Goal: Check status: Check status

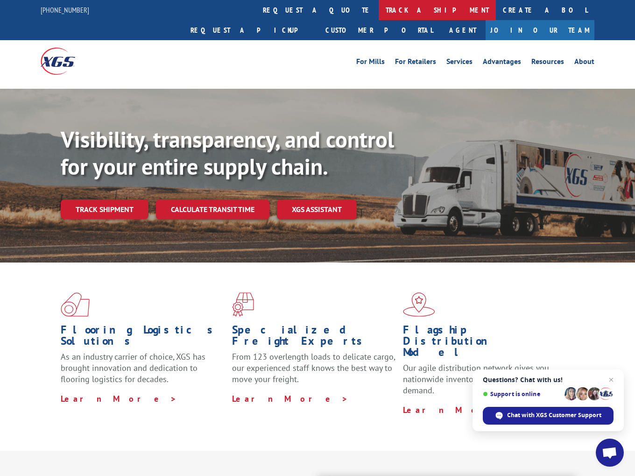
click at [379, 10] on link "track a shipment" at bounding box center [437, 10] width 117 height 20
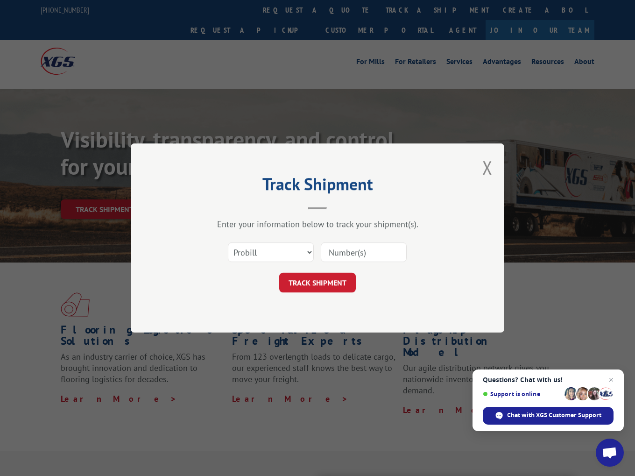
click at [356, 252] on input at bounding box center [364, 252] width 86 height 20
paste input "17593565 17595020"
type input "17593565 17595020"
click at [328, 274] on button "TRACK SHIPMENT" at bounding box center [317, 283] width 77 height 20
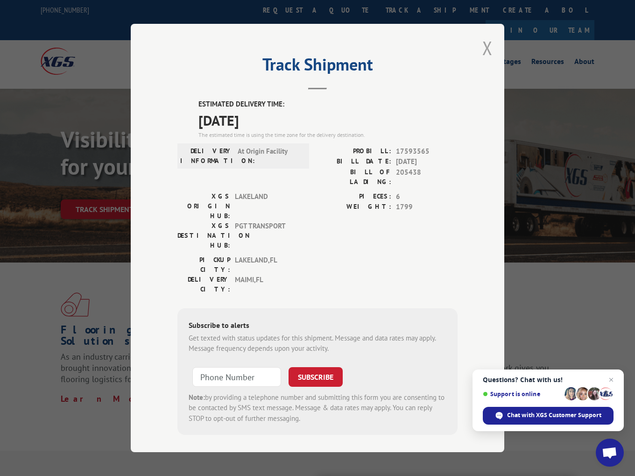
click at [486, 50] on button "Close modal" at bounding box center [487, 47] width 10 height 25
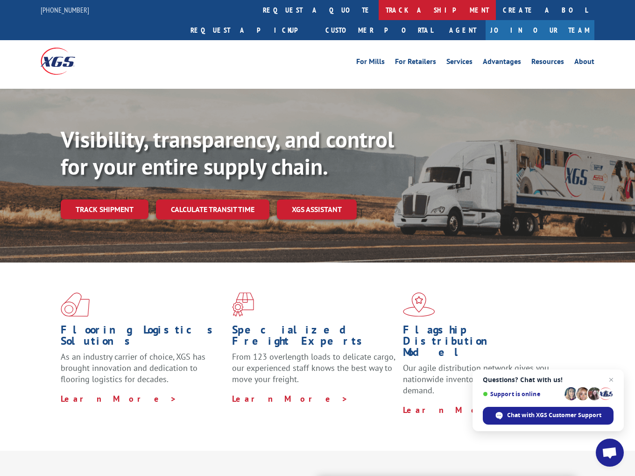
click at [379, 13] on link "track a shipment" at bounding box center [437, 10] width 117 height 20
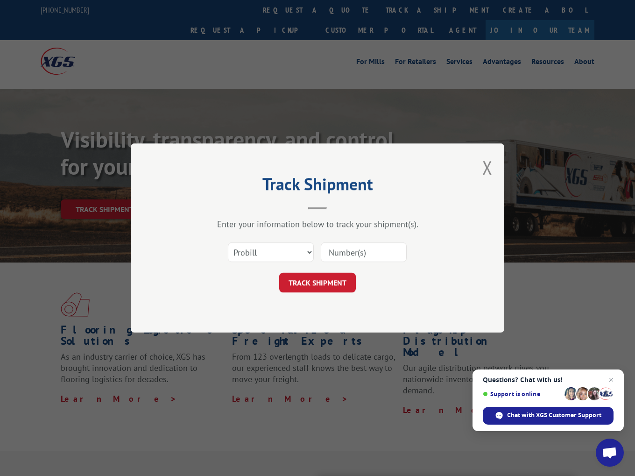
click at [368, 249] on input at bounding box center [364, 252] width 86 height 20
paste input "17593565 17595020"
type input "17593565 17595020"
click at [330, 279] on button "TRACK SHIPMENT" at bounding box center [317, 283] width 77 height 20
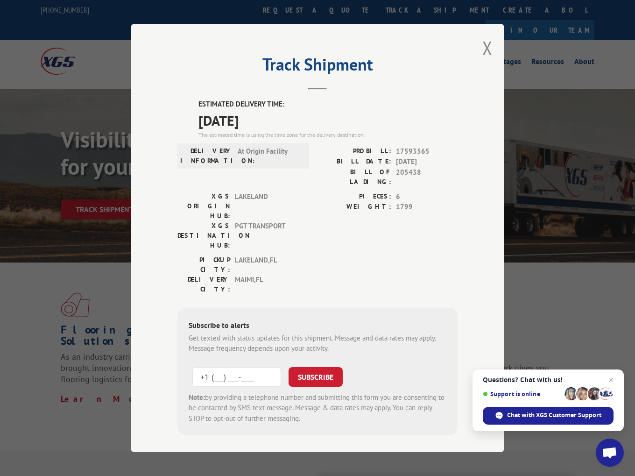
click at [234, 367] on input "+1 (___) ___-____" at bounding box center [236, 377] width 89 height 20
type input "[PHONE_NUMBER]"
click at [307, 367] on button "SUBSCRIBE" at bounding box center [315, 377] width 54 height 20
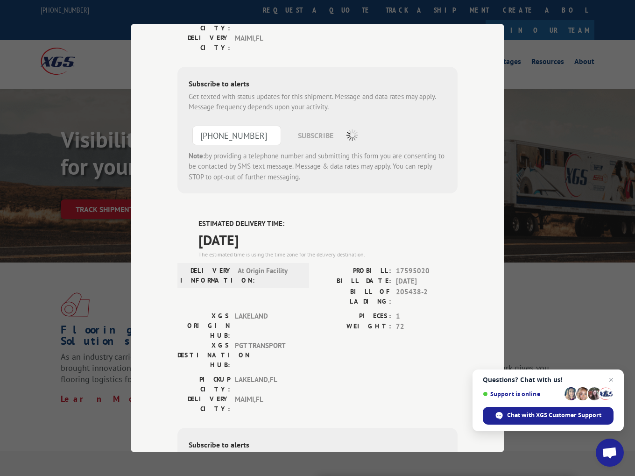
scroll to position [241, 0]
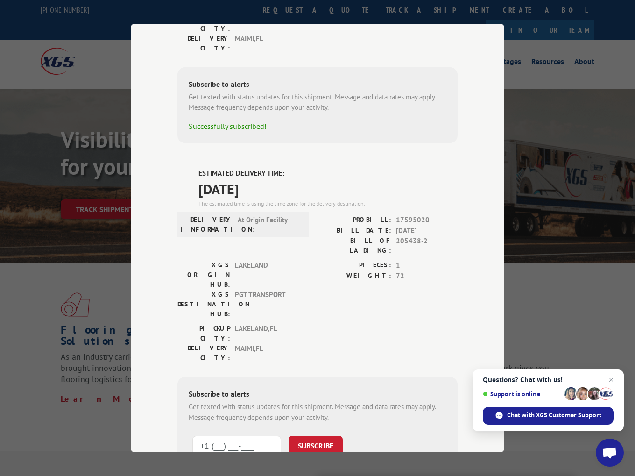
click at [260, 436] on input "+1 (___) ___-____" at bounding box center [236, 446] width 89 height 20
type input "[PHONE_NUMBER]"
click at [306, 436] on button "SUBSCRIBE" at bounding box center [315, 446] width 54 height 20
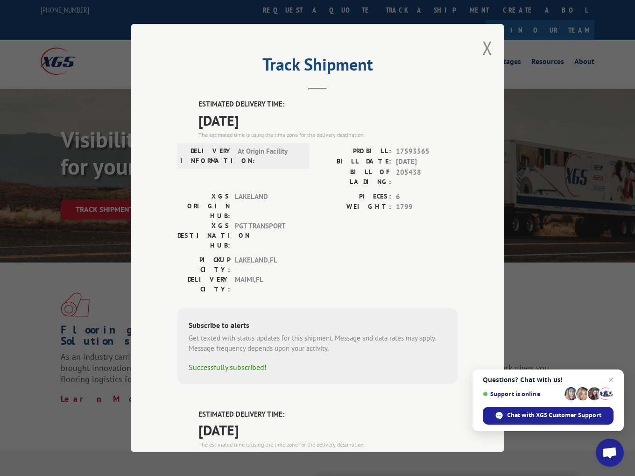
scroll to position [0, 0]
click at [487, 44] on button "Close modal" at bounding box center [487, 47] width 10 height 25
